Goal: Task Accomplishment & Management: Manage account settings

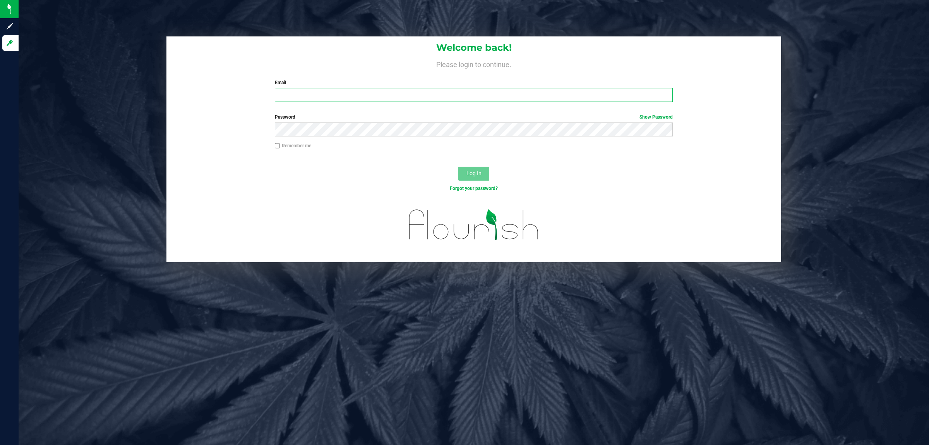
click at [311, 88] on input "Email" at bounding box center [474, 95] width 399 height 14
type input "[EMAIL_ADDRESS][DOMAIN_NAME]"
click at [459, 167] on button "Log In" at bounding box center [474, 174] width 31 height 14
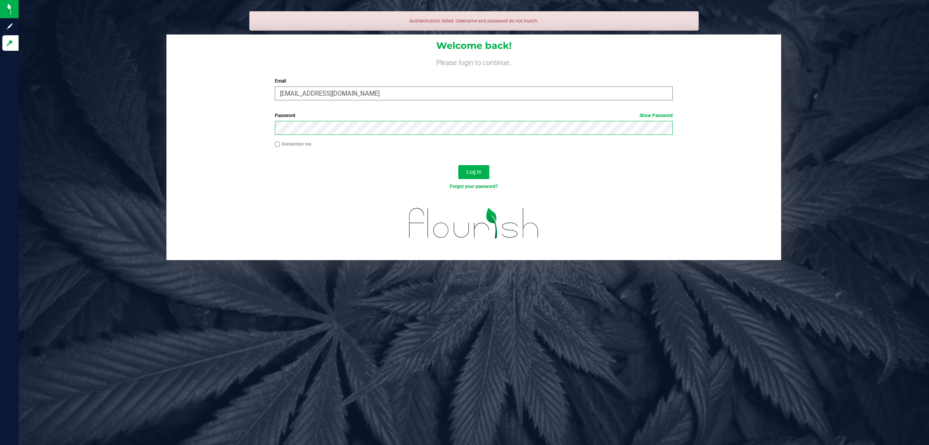
click at [459, 165] on button "Log In" at bounding box center [474, 172] width 31 height 14
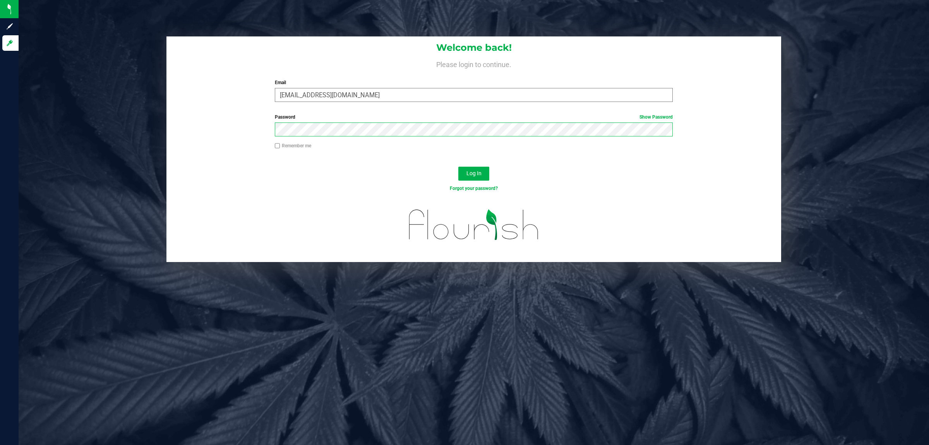
click at [459, 167] on button "Log In" at bounding box center [474, 174] width 31 height 14
